Goal: Transaction & Acquisition: Book appointment/travel/reservation

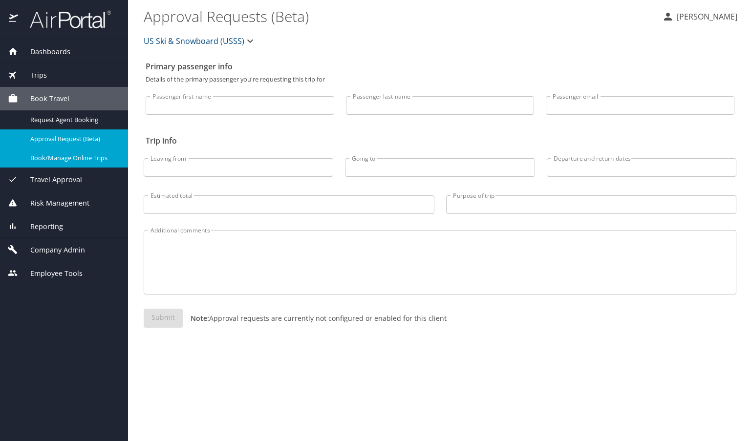
click at [74, 160] on span "Book/Manage Online Trips" at bounding box center [73, 157] width 86 height 9
click at [69, 155] on span "Book/Manage Online Trips" at bounding box center [73, 157] width 86 height 9
click at [77, 163] on link "Book/Manage Online Trips" at bounding box center [64, 158] width 128 height 19
click at [87, 153] on span "Book/Manage Online Trips" at bounding box center [73, 157] width 86 height 9
click at [86, 162] on div "Book/Manage Online Trips" at bounding box center [64, 157] width 112 height 11
